Goal: Connect with others: Connect with others

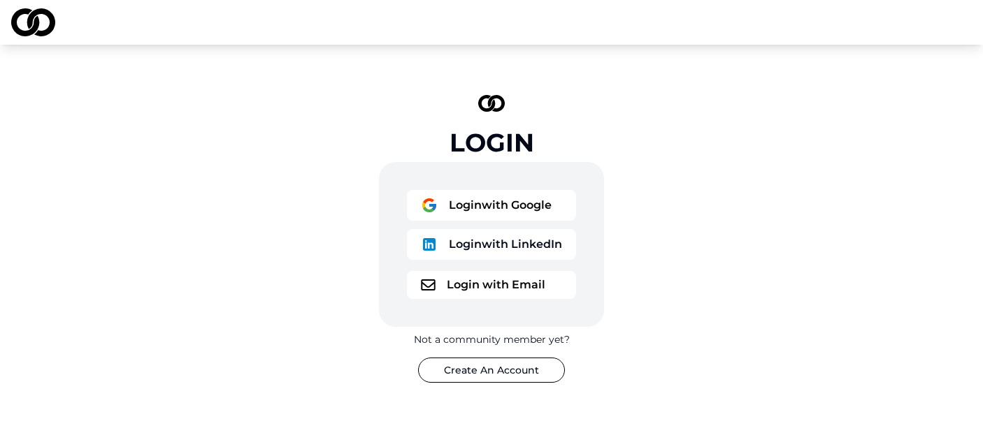
click at [473, 205] on button "Login with Google" at bounding box center [491, 205] width 169 height 31
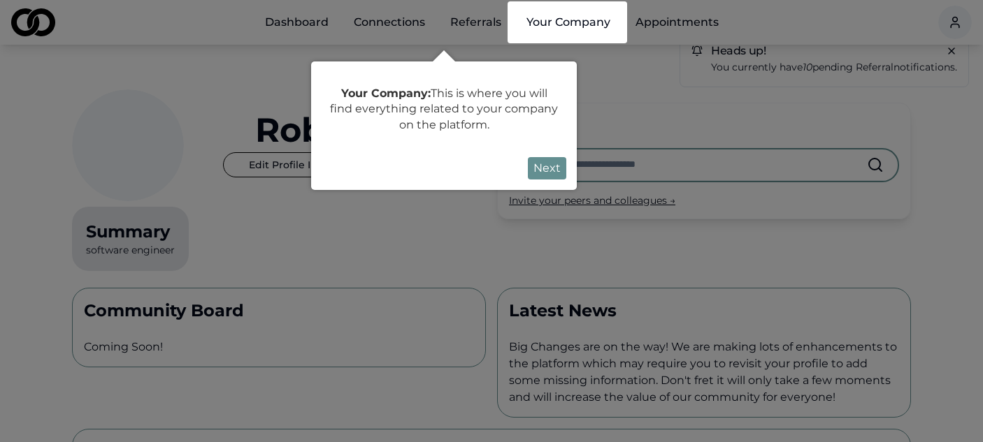
click at [636, 80] on div at bounding box center [491, 440] width 983 height 881
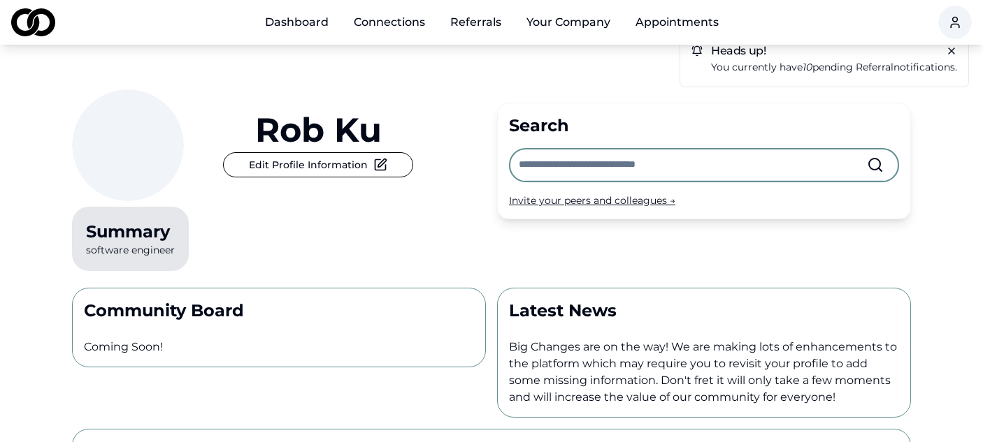
click at [388, 12] on link "Connections" at bounding box center [389, 22] width 94 height 28
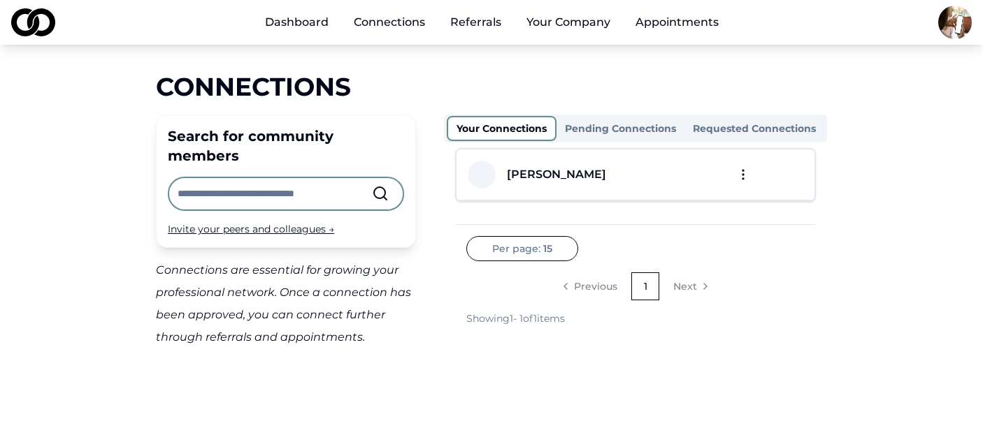
click at [268, 178] on input "text" at bounding box center [275, 193] width 194 height 31
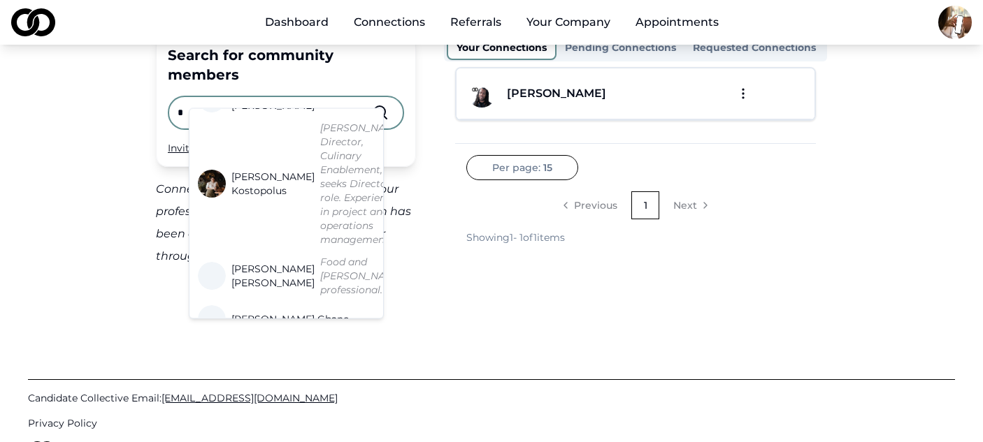
scroll to position [268, 0]
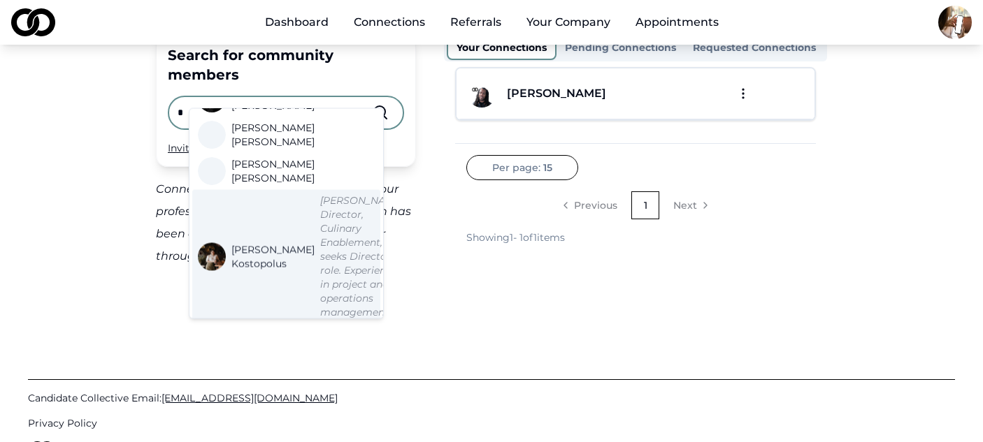
type input "*"
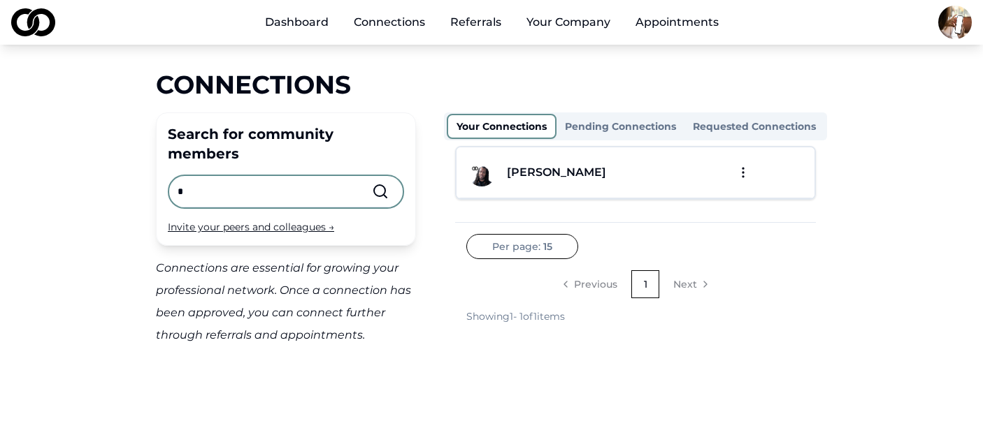
scroll to position [0, 0]
